Goal: Task Accomplishment & Management: Manage account settings

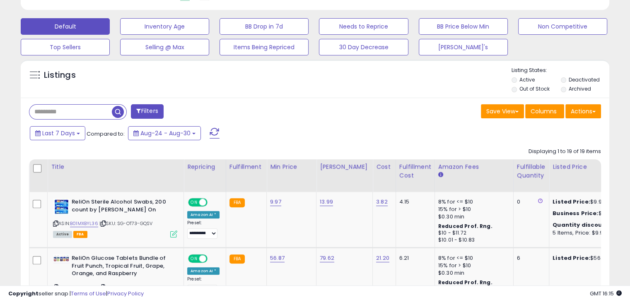
scroll to position [244, 0]
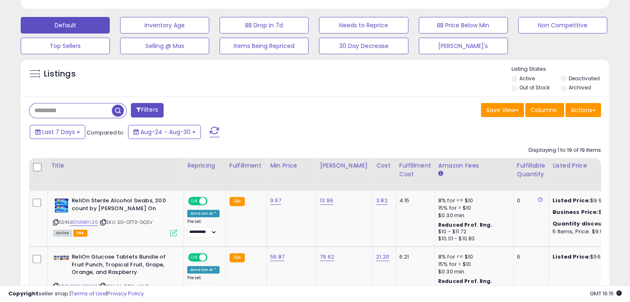
click at [213, 132] on span at bounding box center [214, 132] width 10 height 11
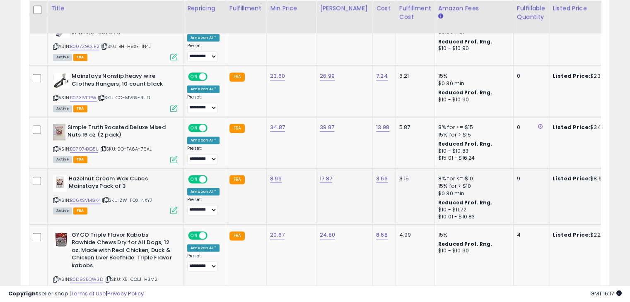
scroll to position [1113, 0]
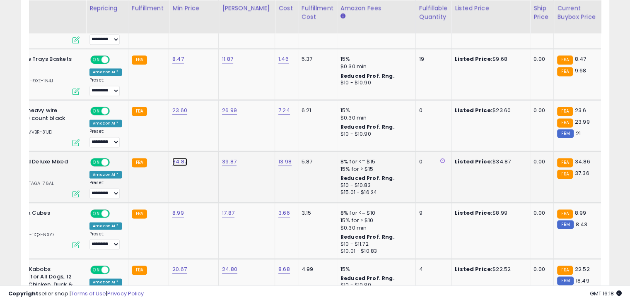
click at [181, 158] on link "34.87" at bounding box center [179, 162] width 15 height 8
type input "*****"
click at [202, 122] on icon "submit" at bounding box center [199, 120] width 5 height 5
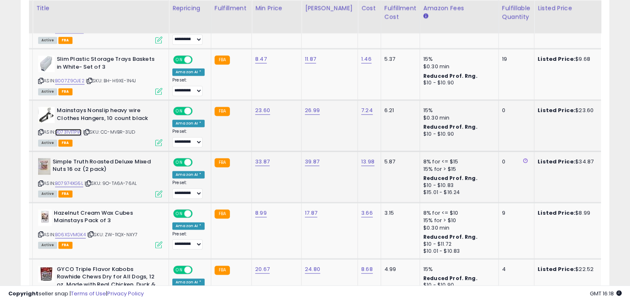
click at [69, 129] on link "B0731V1TPW" at bounding box center [68, 132] width 26 height 7
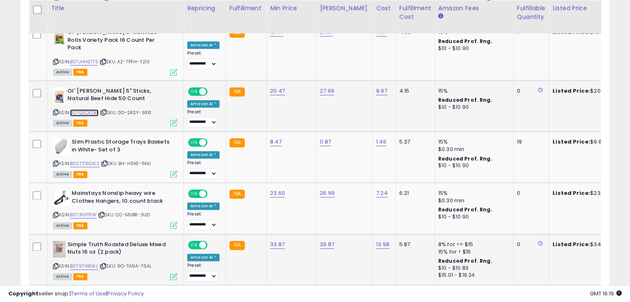
click at [91, 109] on link "B07QZCK2BL" at bounding box center [84, 112] width 29 height 7
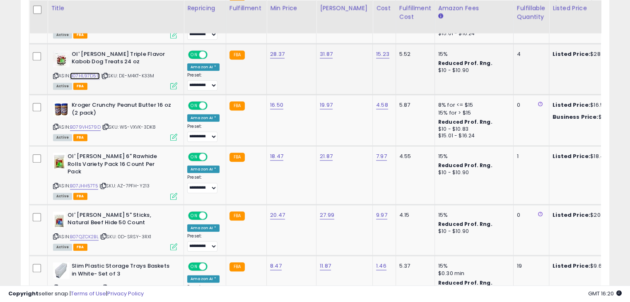
click at [89, 72] on link "B07HL97D59" at bounding box center [85, 75] width 30 height 7
click at [277, 50] on link "28.37" at bounding box center [277, 54] width 14 height 8
type input "*****"
click at [299, 21] on icon "submit" at bounding box center [296, 22] width 5 height 5
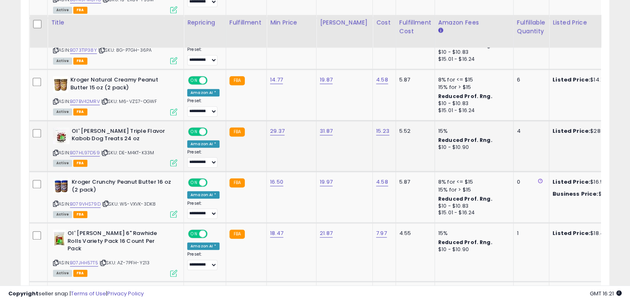
scroll to position [823, 0]
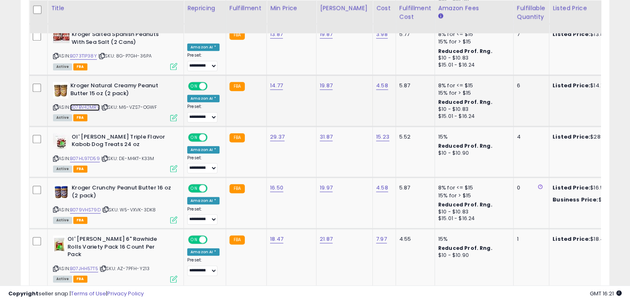
click at [88, 104] on link "B07BV42MRV" at bounding box center [85, 107] width 30 height 7
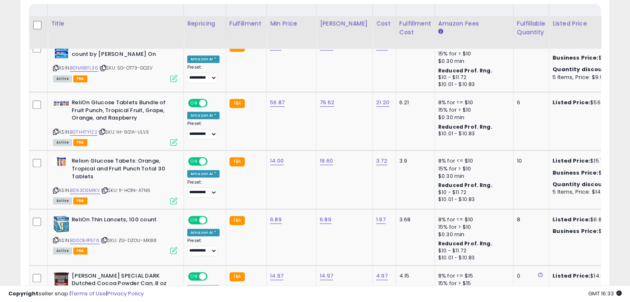
scroll to position [414, 0]
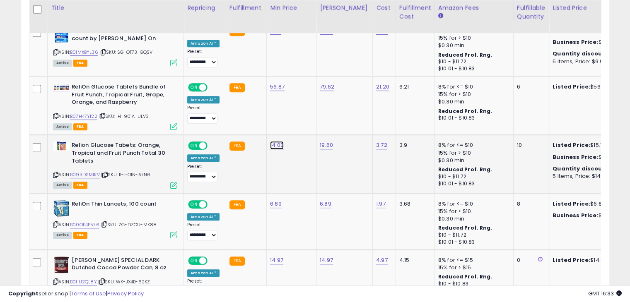
click at [277, 145] on link "14.00" at bounding box center [277, 145] width 14 height 8
type input "*****"
click at [299, 126] on icon "submit" at bounding box center [296, 123] width 5 height 5
